Goal: Find specific page/section: Find specific page/section

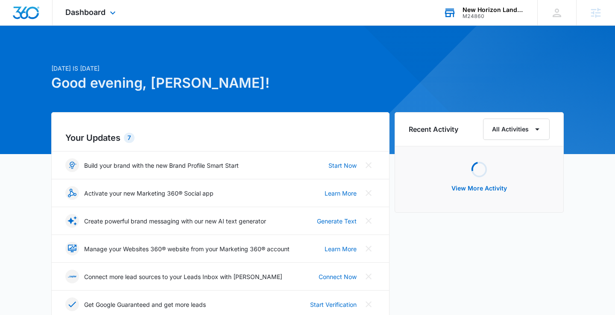
click at [369, 11] on div "New Horizon Landscaping & Design" at bounding box center [494, 9] width 62 height 7
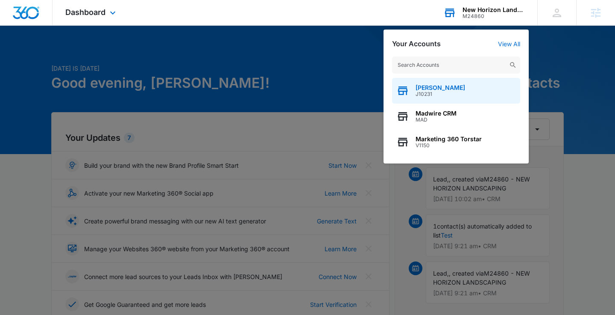
click at [369, 94] on div "Madison Ruff J10231" at bounding box center [456, 91] width 128 height 26
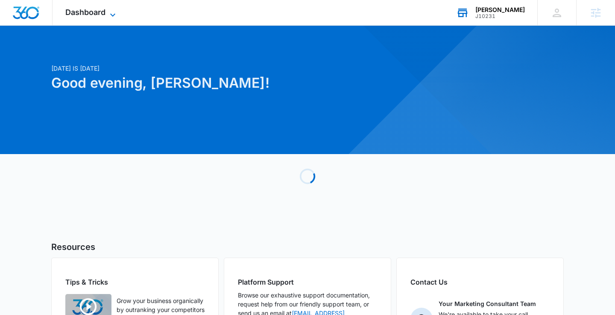
click at [85, 16] on span "Dashboard" at bounding box center [85, 12] width 40 height 9
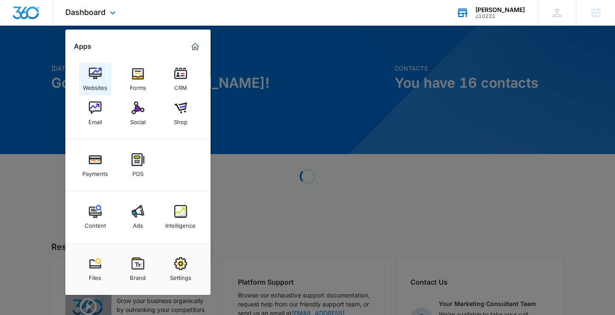
click at [93, 94] on link "Websites" at bounding box center [95, 79] width 32 height 32
